Goal: Task Accomplishment & Management: Use online tool/utility

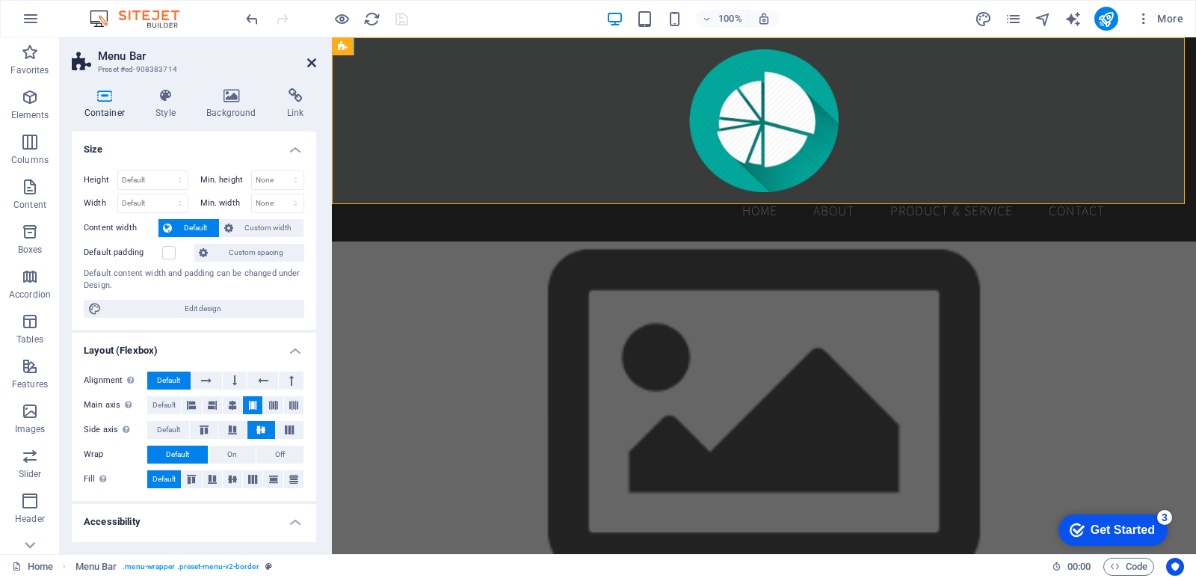
click at [309, 61] on icon at bounding box center [311, 63] width 9 height 12
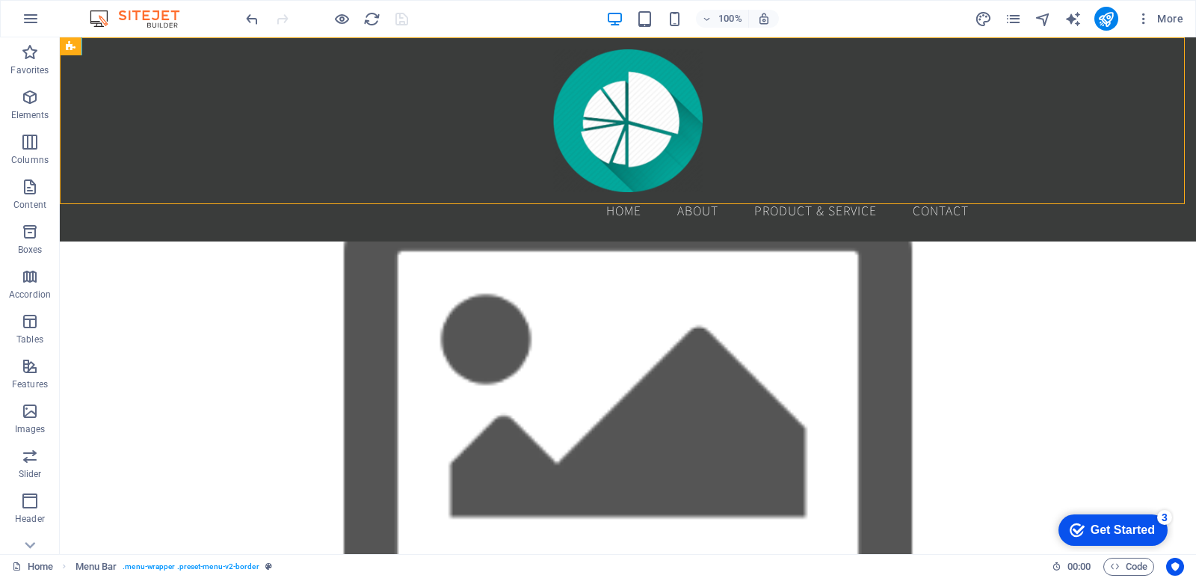
click at [404, 17] on div at bounding box center [327, 19] width 168 height 24
click at [371, 18] on icon "reload" at bounding box center [371, 18] width 17 height 17
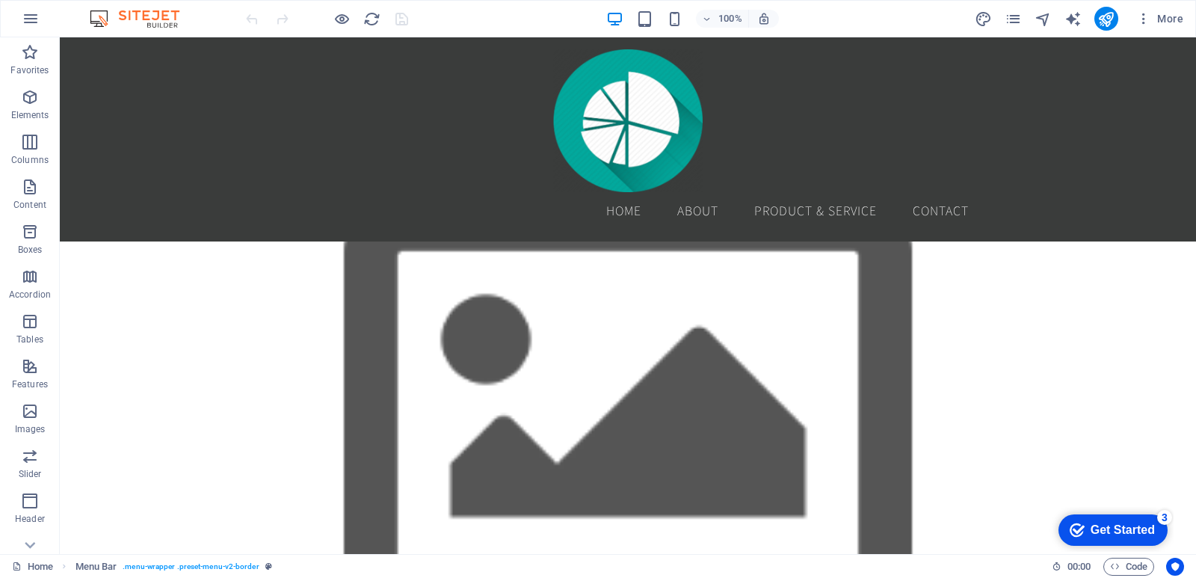
click at [404, 19] on div at bounding box center [327, 19] width 168 height 24
click at [402, 17] on div at bounding box center [327, 19] width 168 height 24
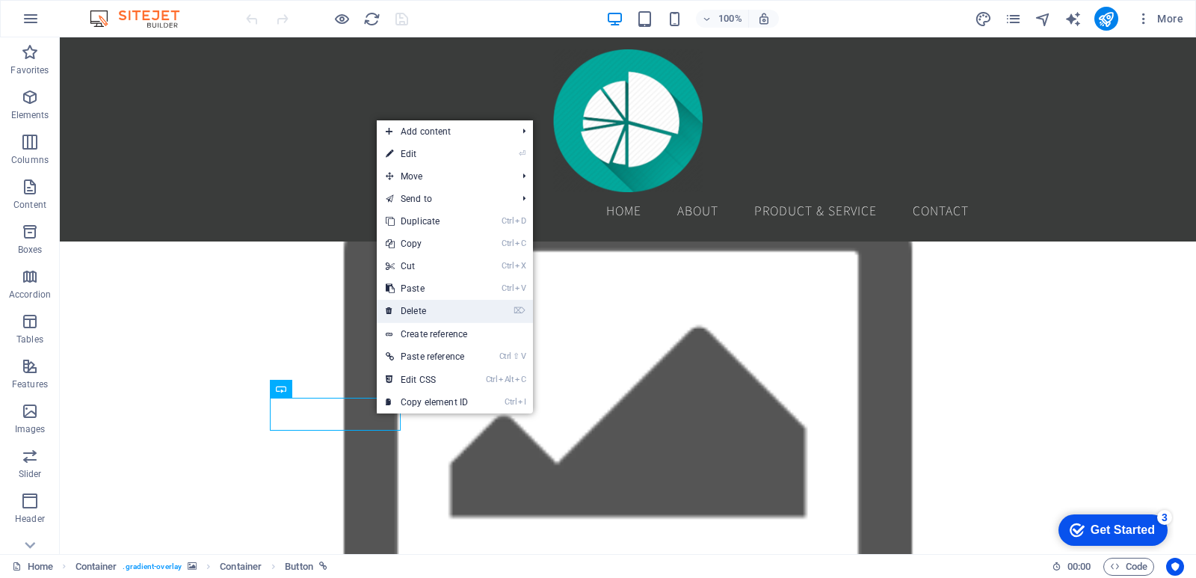
click at [477, 311] on link "⌦ Delete" at bounding box center [427, 311] width 100 height 22
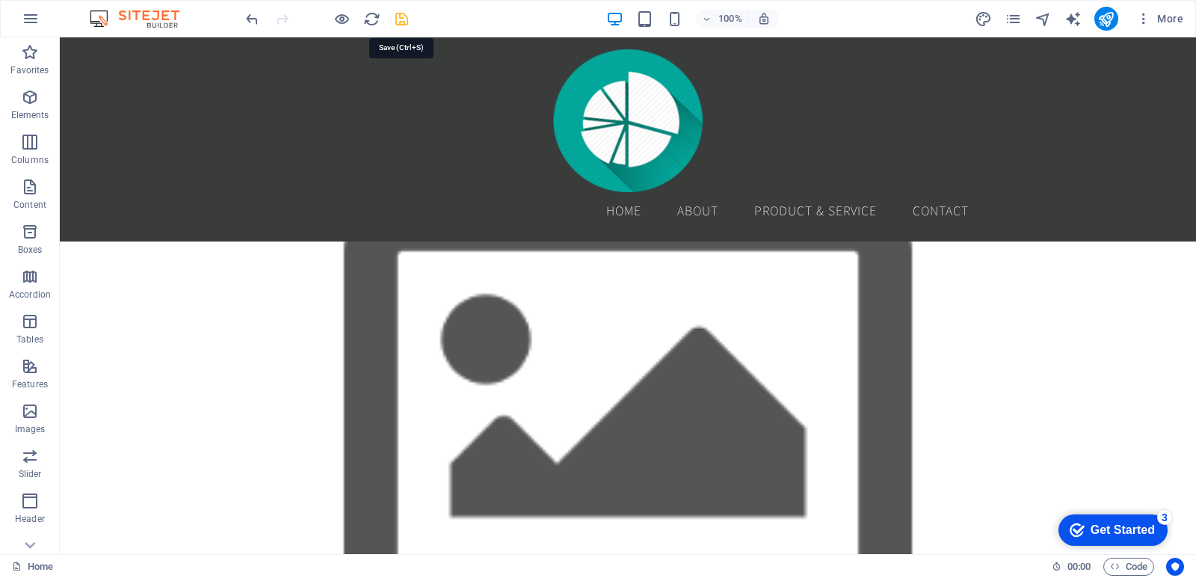
click at [405, 19] on icon "save" at bounding box center [401, 18] width 17 height 17
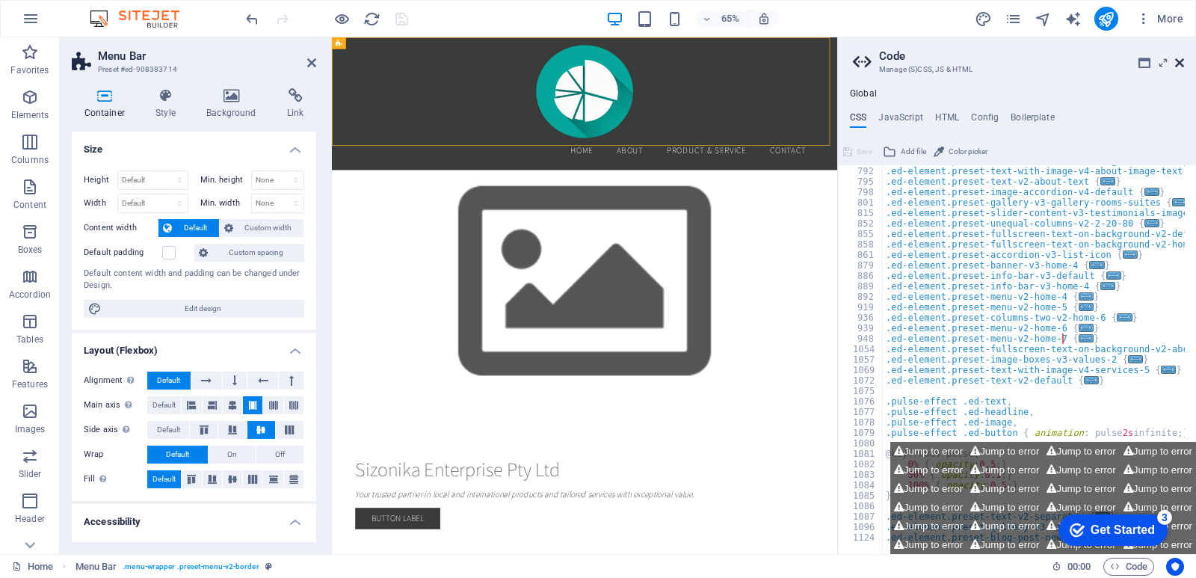
click at [1181, 61] on icon at bounding box center [1180, 63] width 9 height 12
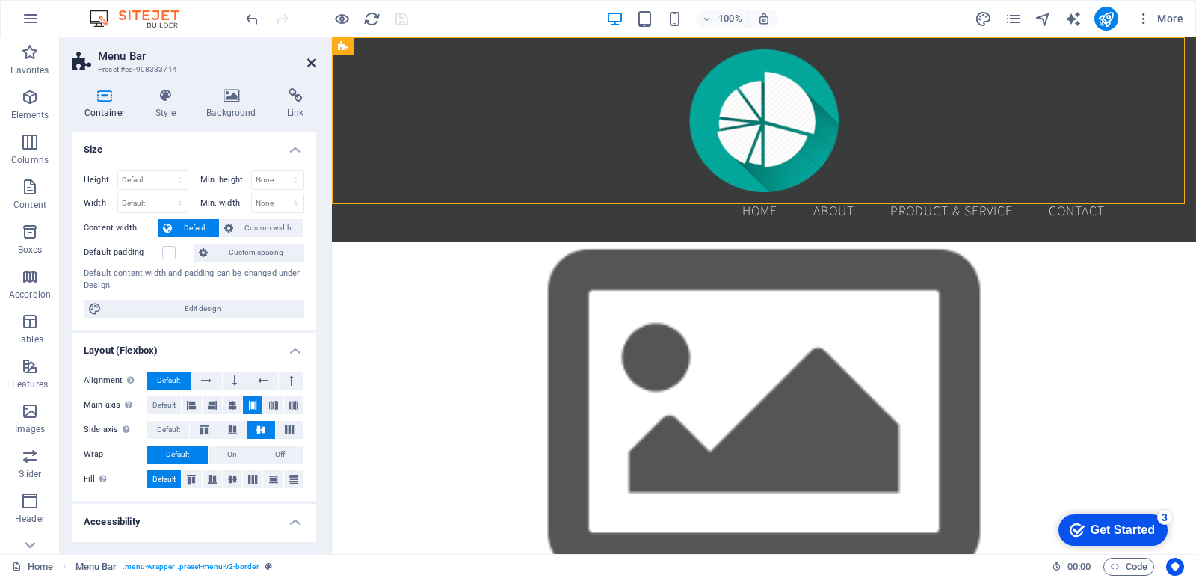
click at [311, 64] on icon at bounding box center [311, 63] width 9 height 12
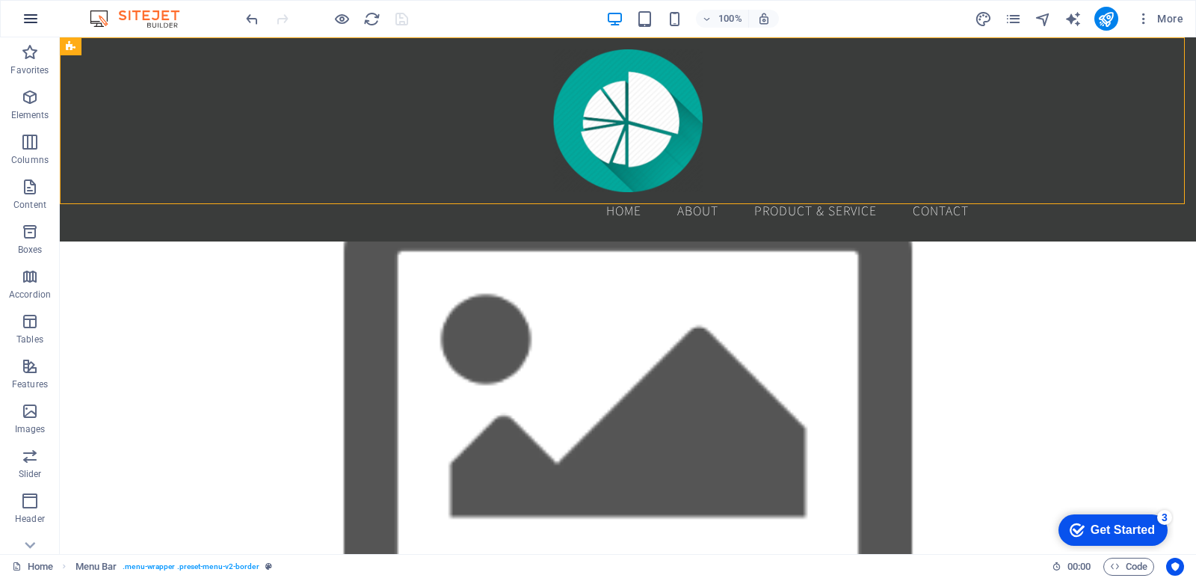
click at [39, 21] on icon "button" at bounding box center [31, 19] width 18 height 18
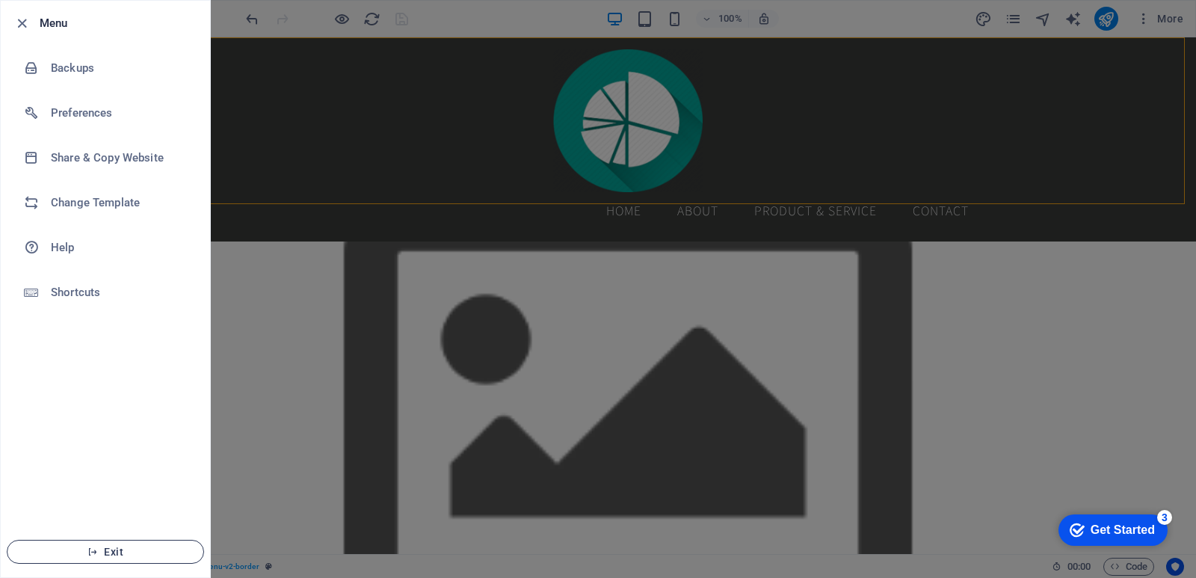
click at [106, 550] on span "Exit" at bounding box center [105, 552] width 172 height 12
